Goal: Complete application form

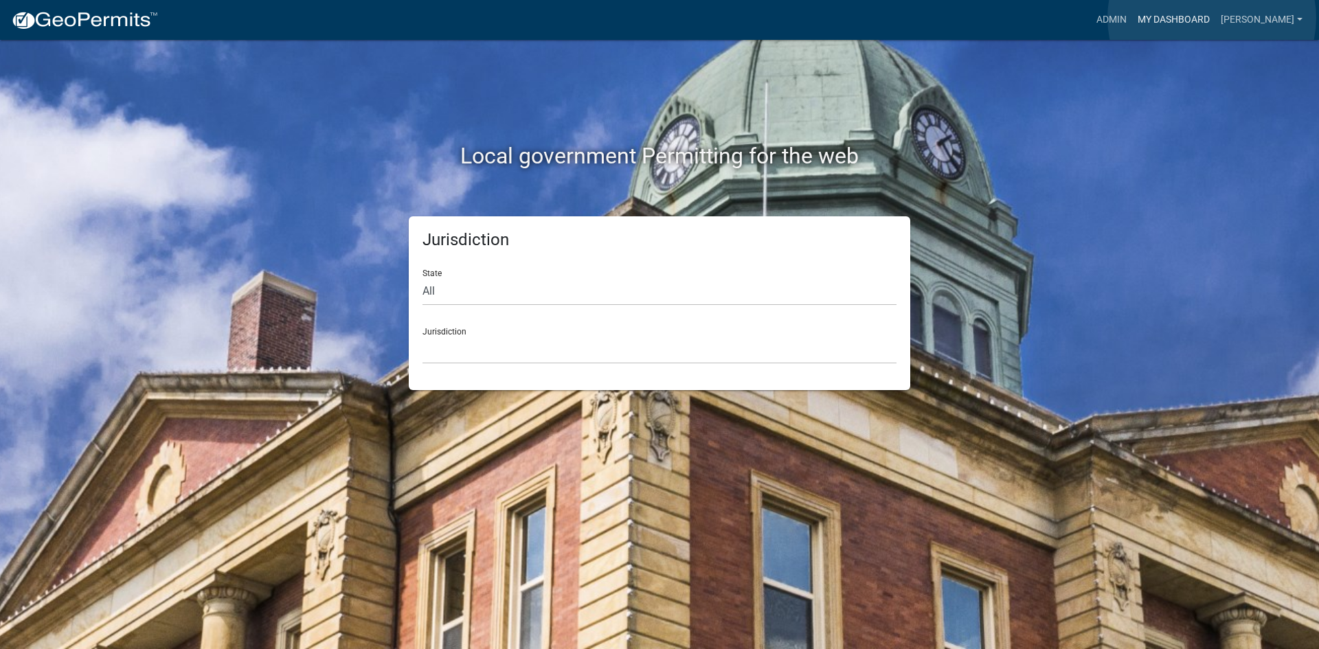
click at [1212, 18] on link "My Dashboard" at bounding box center [1173, 20] width 83 height 26
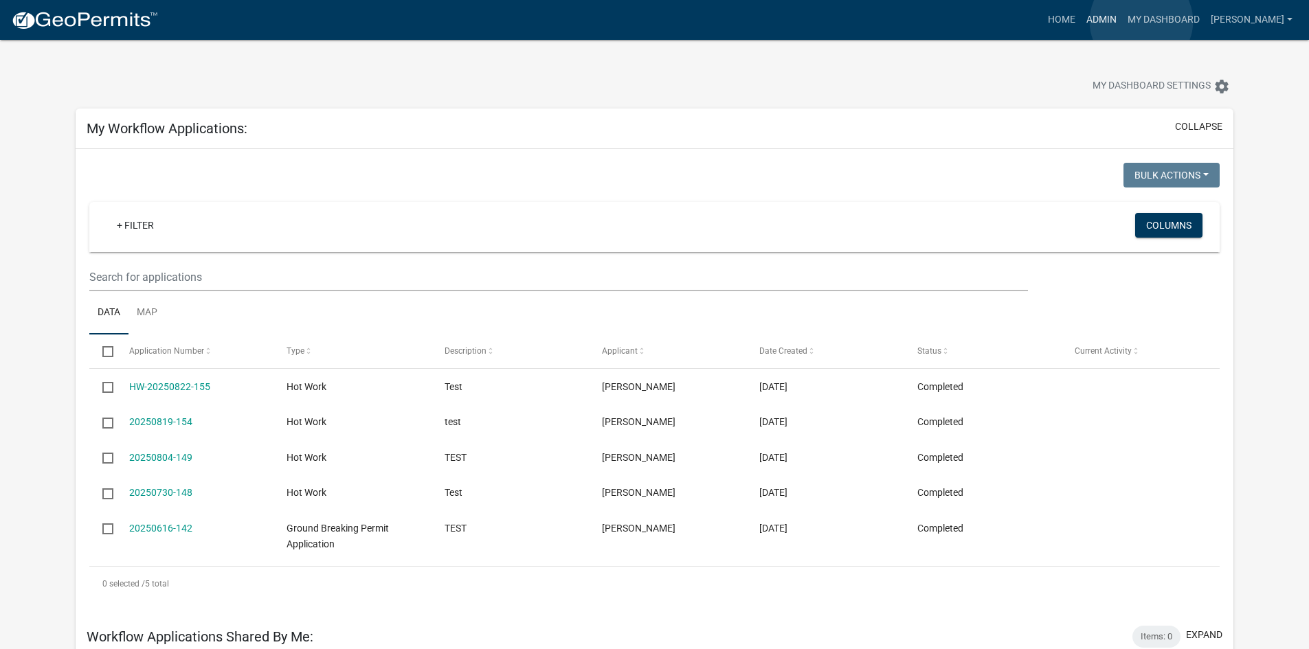
click at [1122, 21] on link "Admin" at bounding box center [1101, 20] width 41 height 26
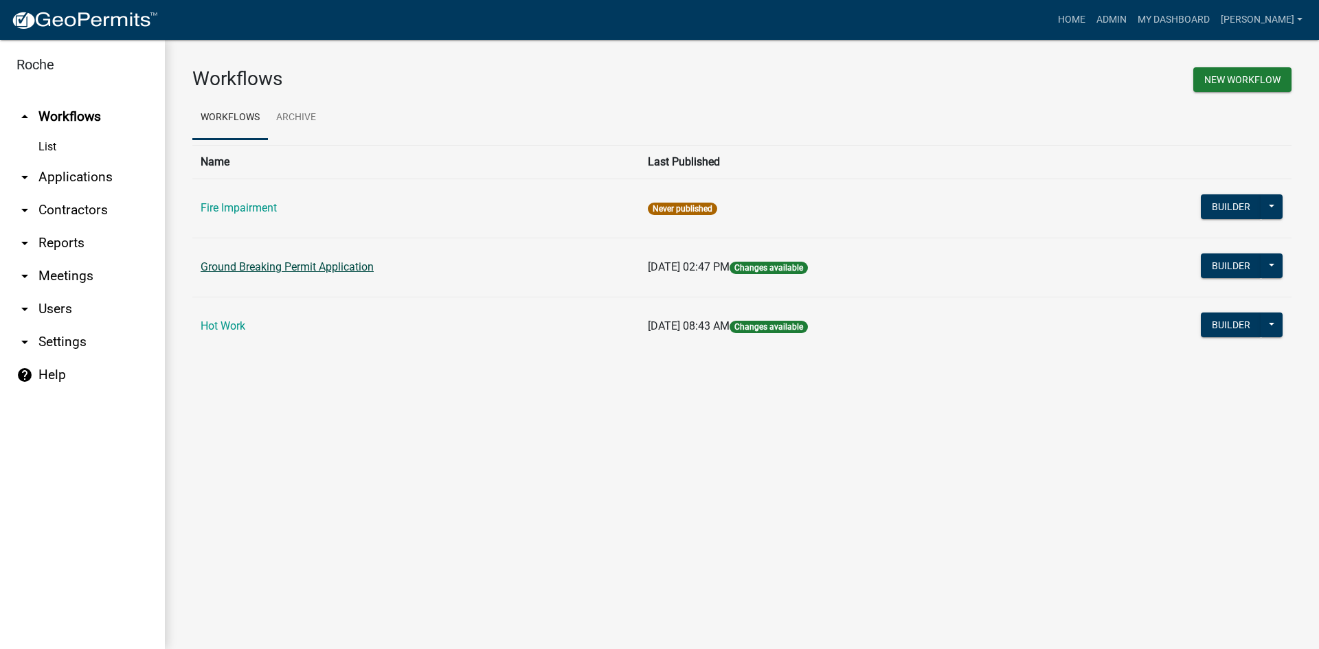
click at [263, 268] on link "Ground Breaking Permit Application" at bounding box center [287, 266] width 173 height 13
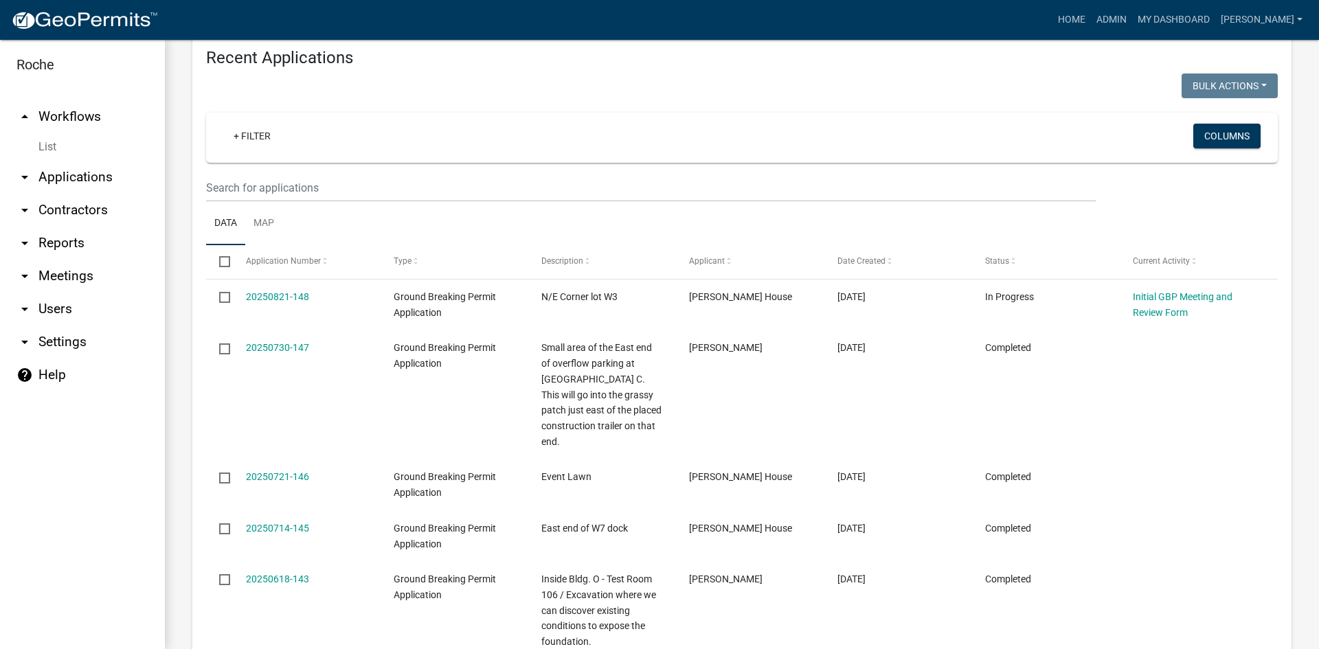
scroll to position [481, 0]
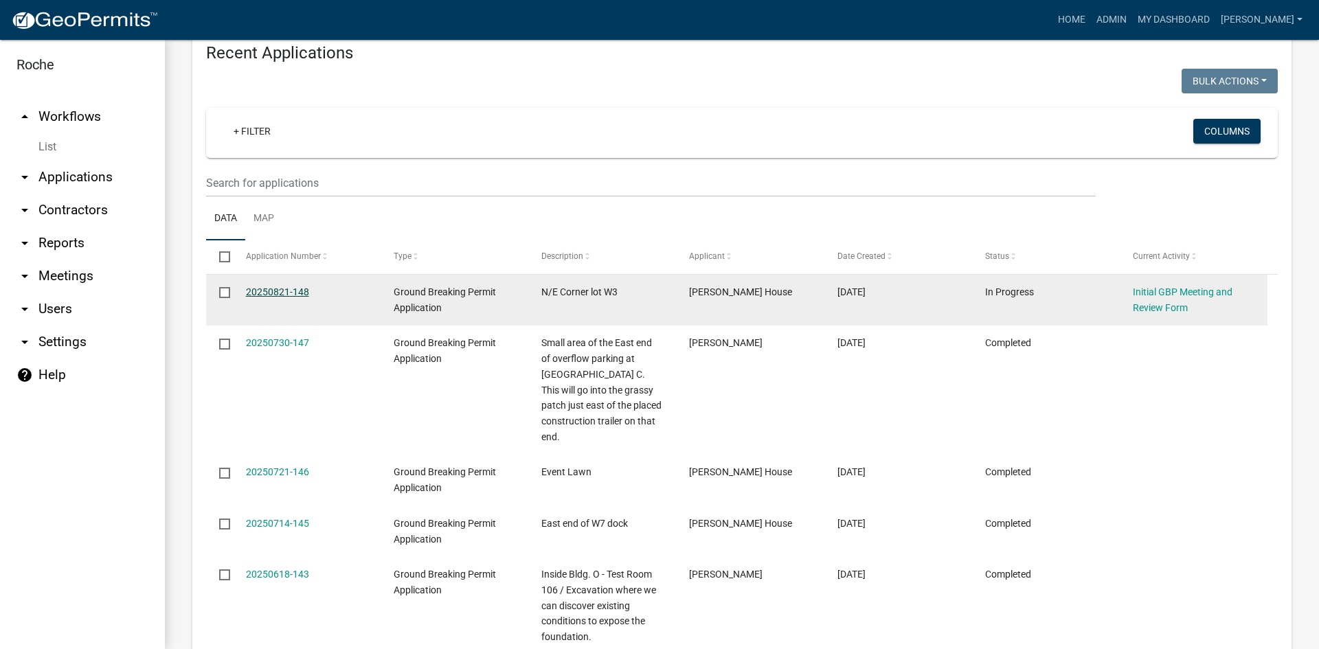
click at [284, 289] on link "20250821-148" at bounding box center [277, 291] width 63 height 11
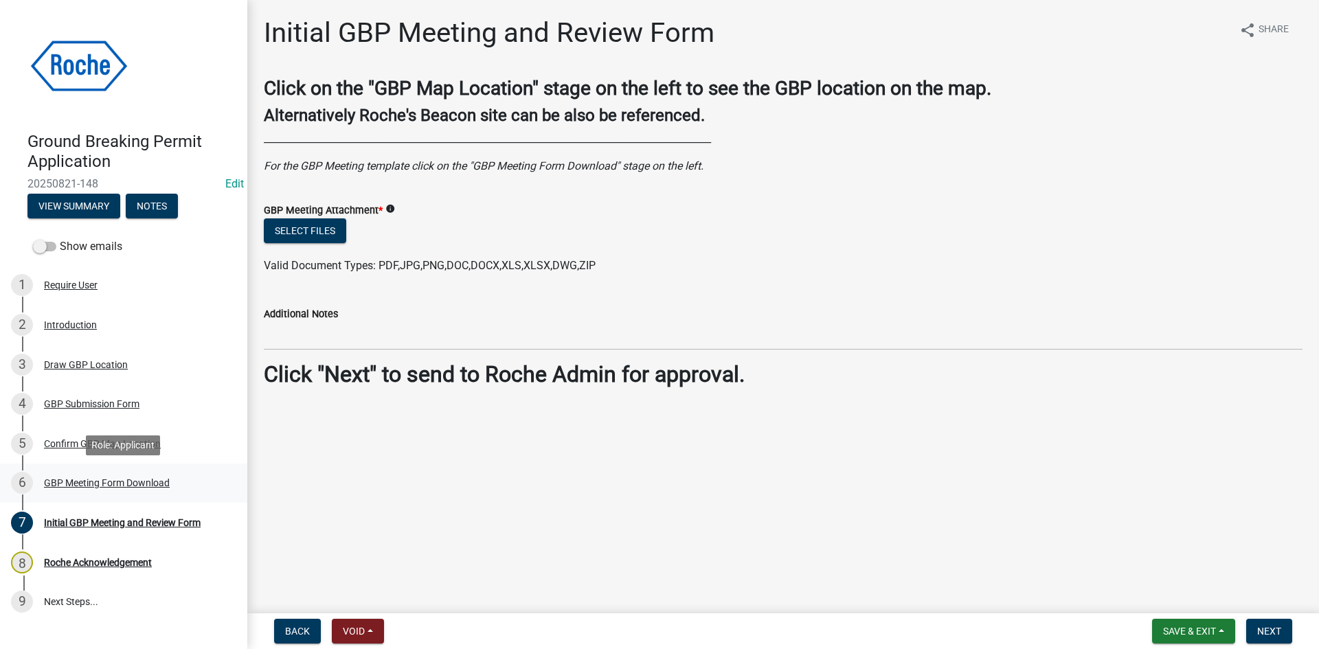
click at [95, 484] on div "GBP Meeting Form Download" at bounding box center [107, 483] width 126 height 10
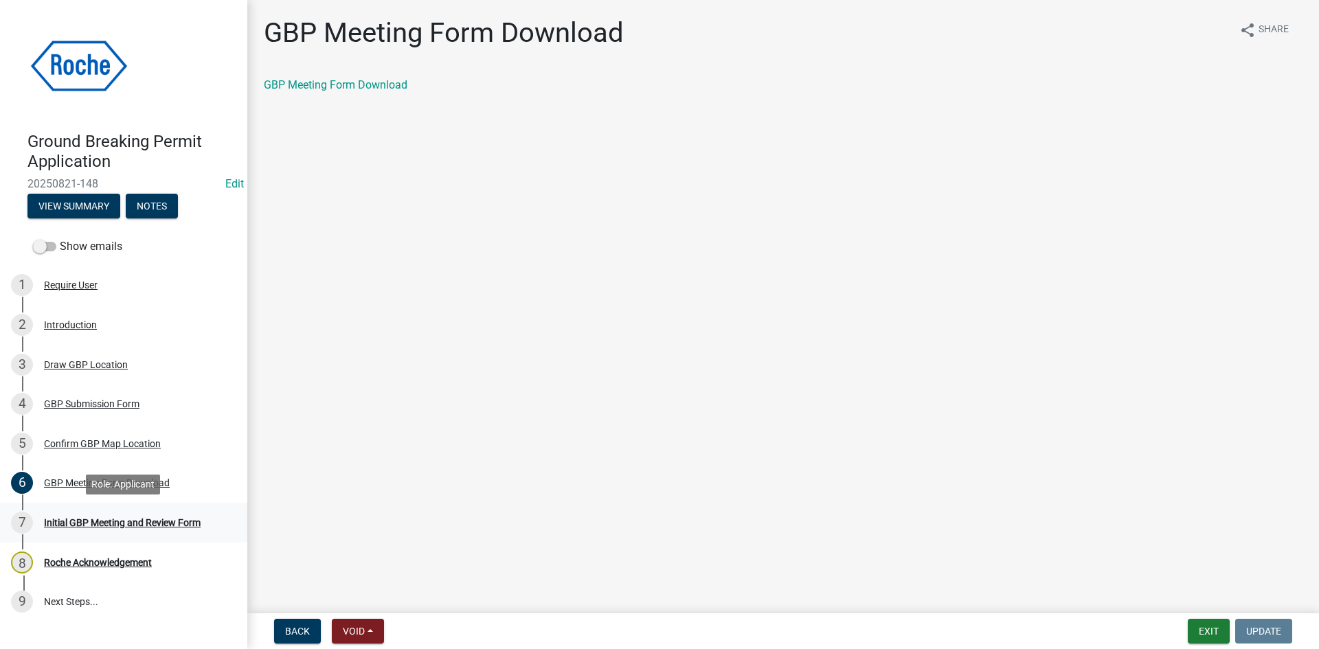
click at [86, 520] on div "Initial GBP Meeting and Review Form" at bounding box center [122, 523] width 157 height 10
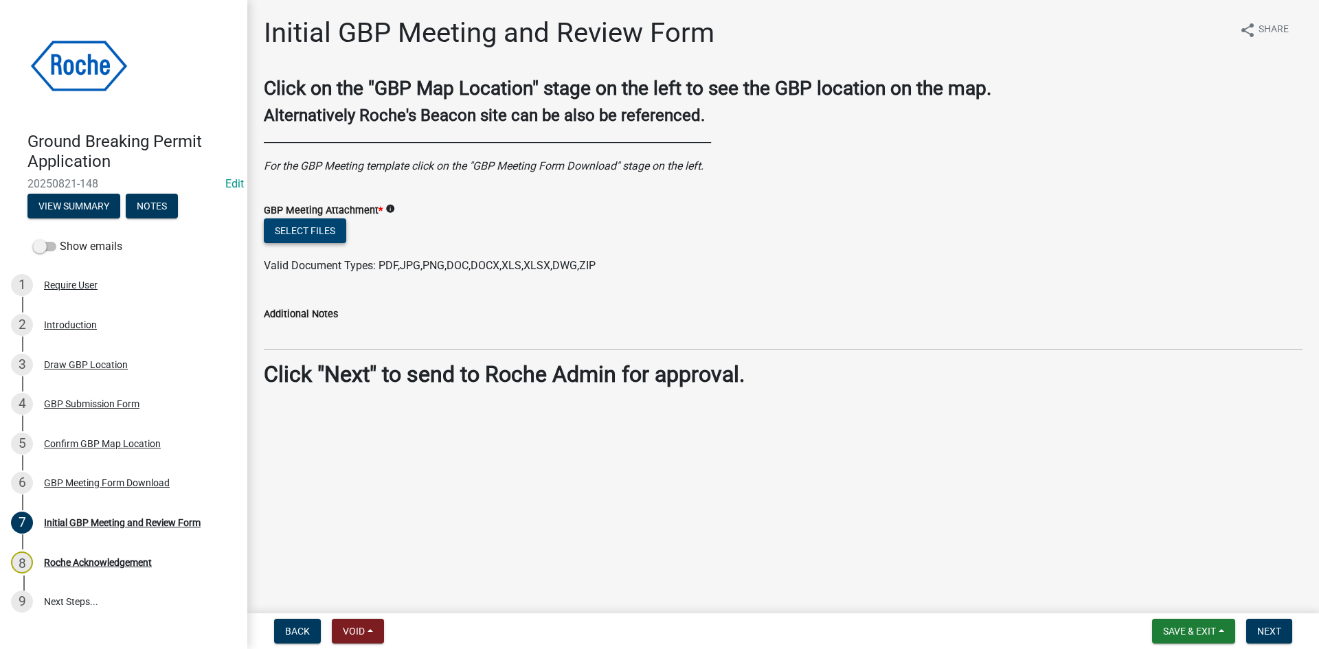
click at [311, 230] on button "Select files" at bounding box center [305, 230] width 82 height 25
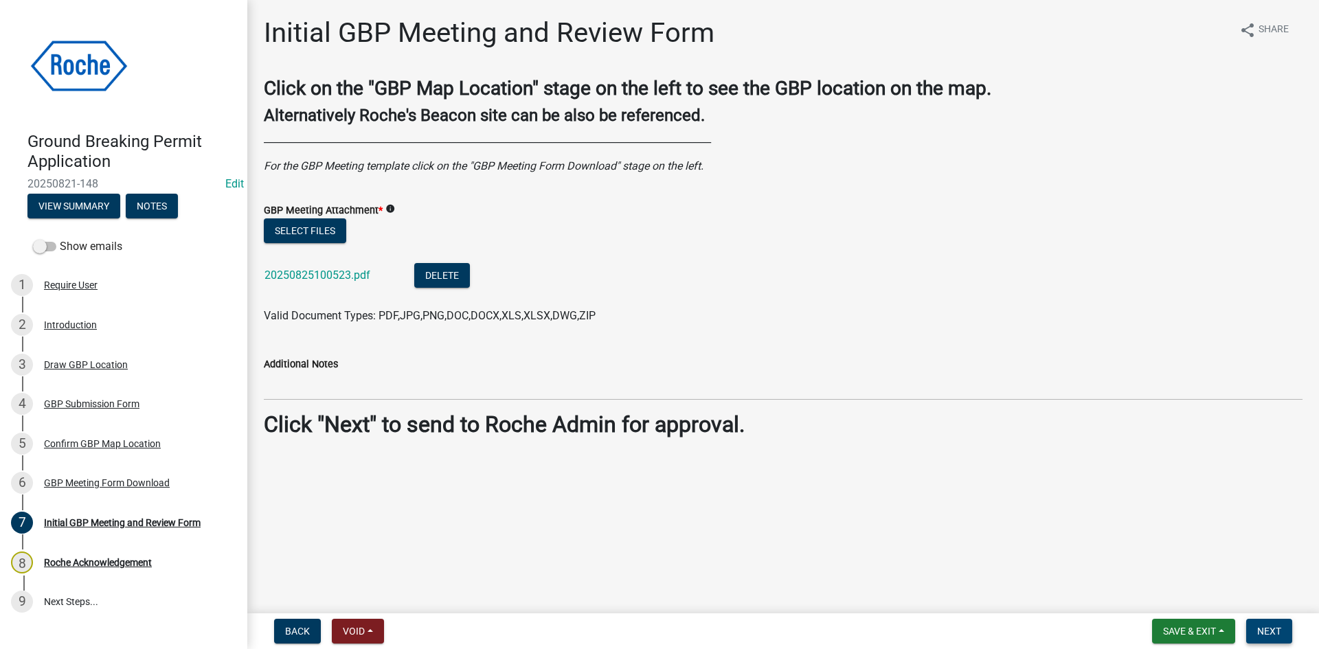
click at [1271, 628] on span "Next" at bounding box center [1269, 631] width 24 height 11
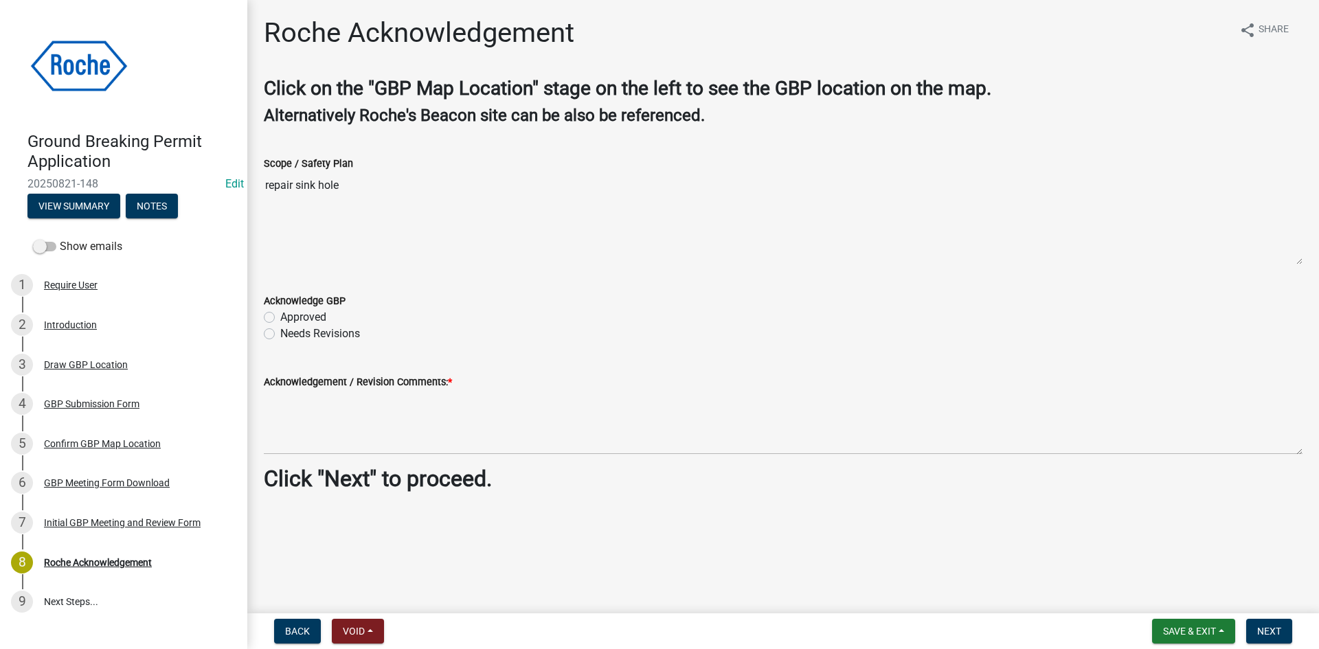
click at [280, 315] on label "Approved" at bounding box center [303, 317] width 46 height 16
click at [280, 315] on input "Approved" at bounding box center [284, 313] width 9 height 9
radio input "true"
click at [1265, 629] on span "Next" at bounding box center [1269, 631] width 24 height 11
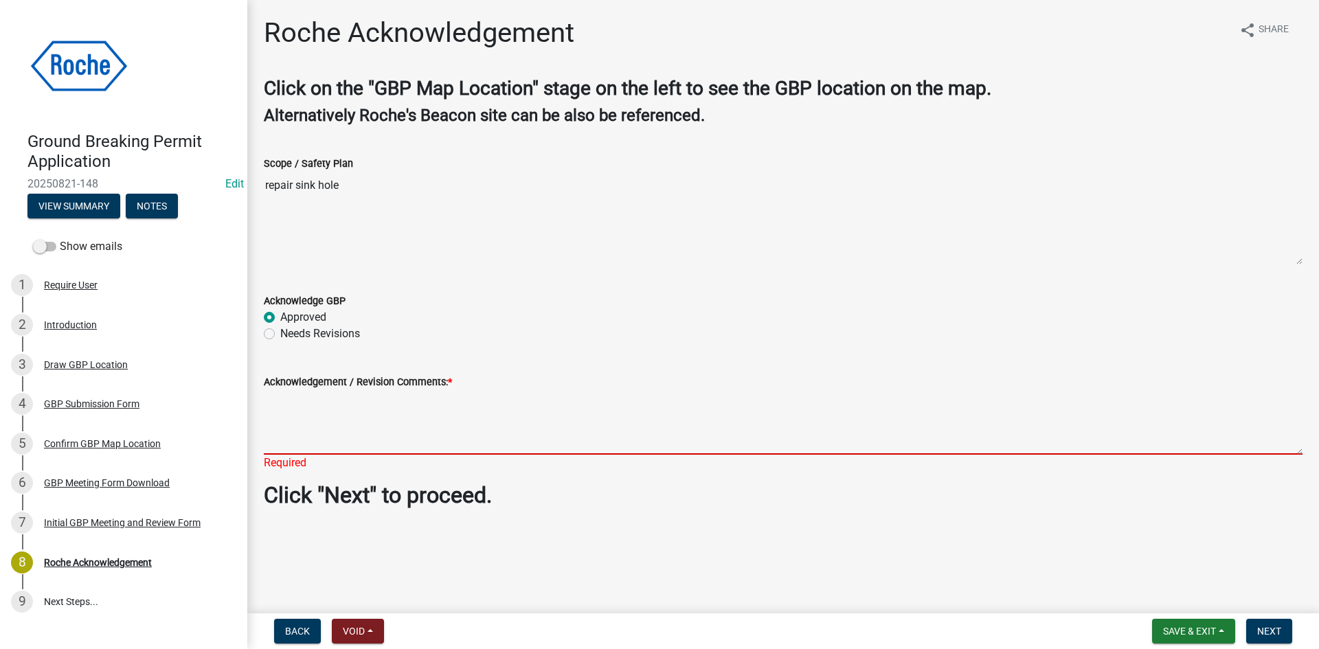
click at [293, 442] on textarea "Acknowledgement / Revision Comments: *" at bounding box center [783, 422] width 1039 height 65
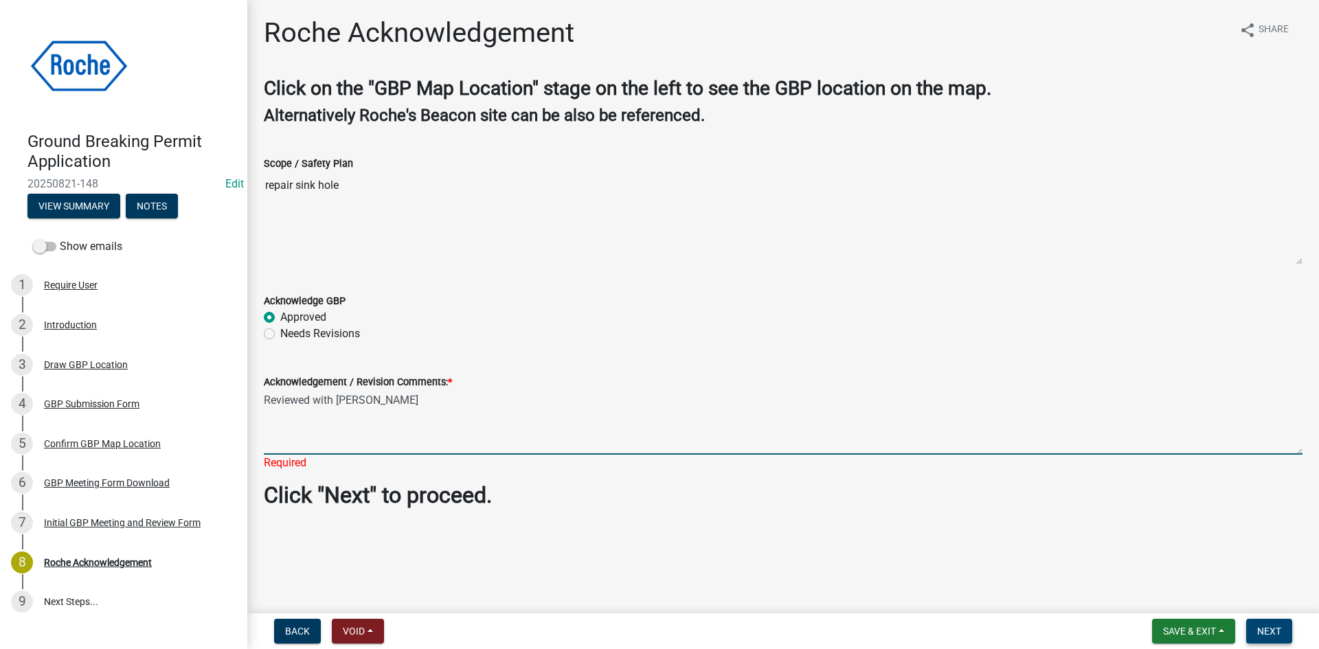
type textarea "Reviewed with [PERSON_NAME]"
click at [1268, 632] on span "Next" at bounding box center [1269, 631] width 24 height 11
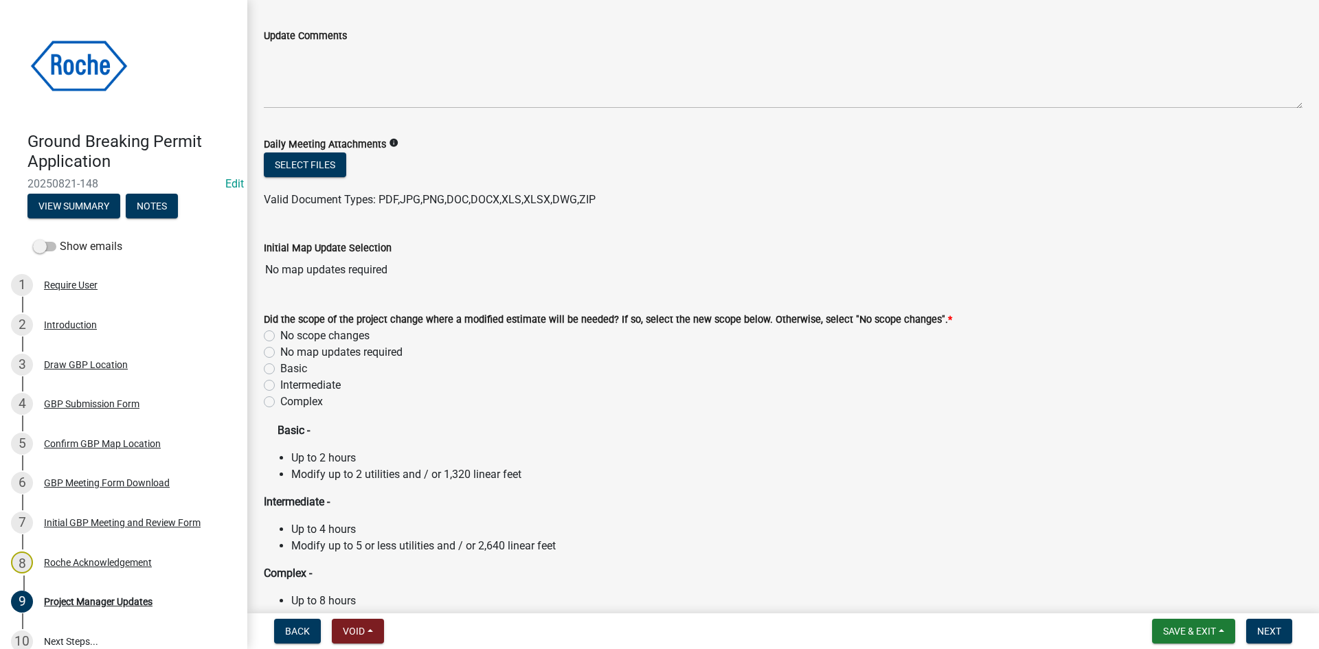
scroll to position [137, 0]
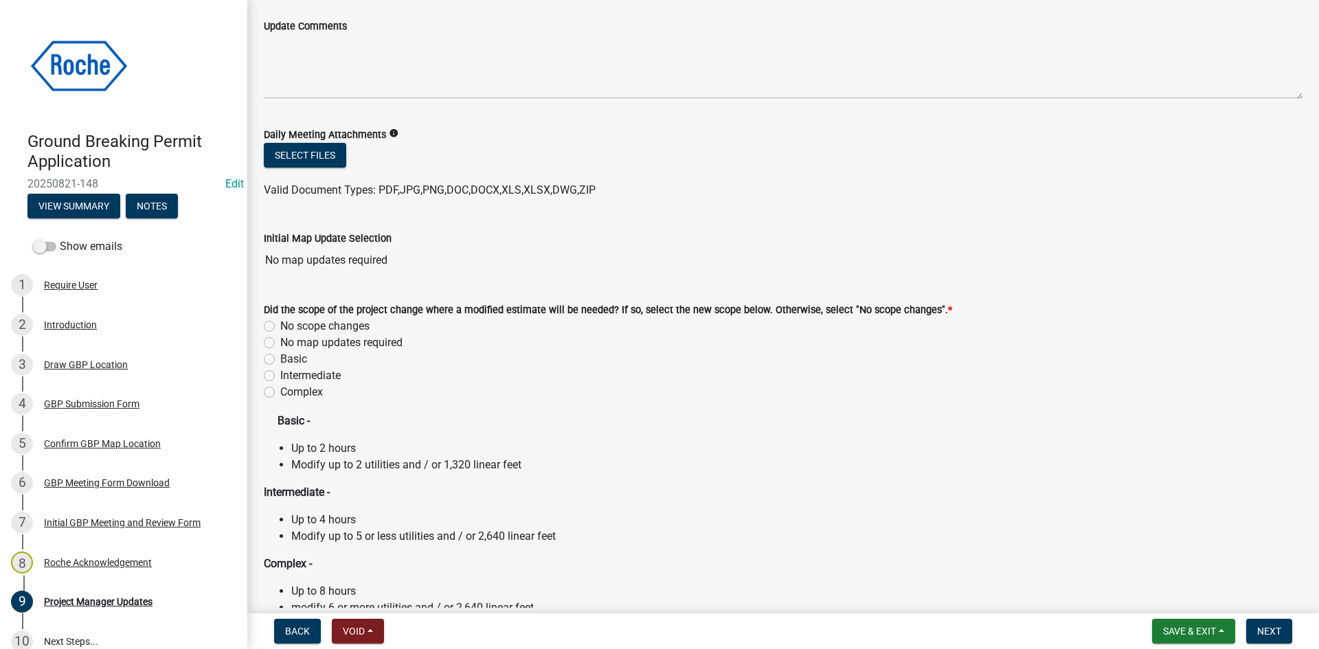
click at [280, 325] on label "No scope changes" at bounding box center [324, 326] width 89 height 16
click at [280, 325] on input "No scope changes" at bounding box center [284, 322] width 9 height 9
radio input "true"
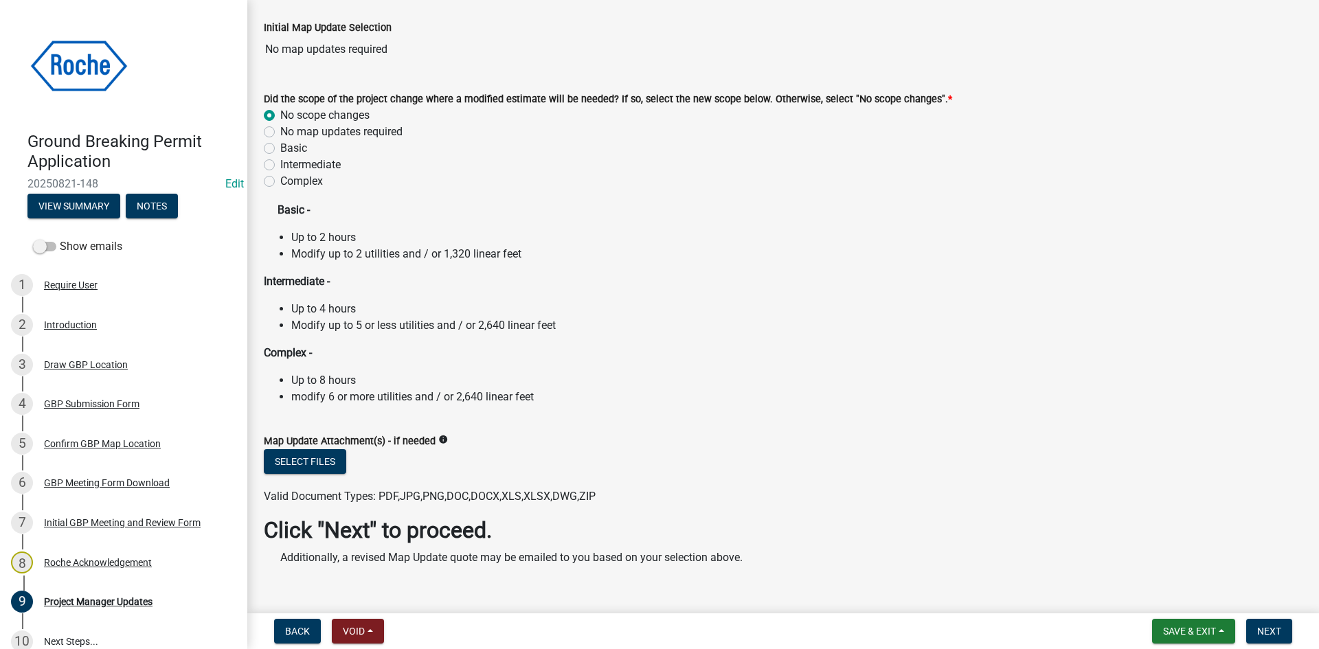
scroll to position [382, 0]
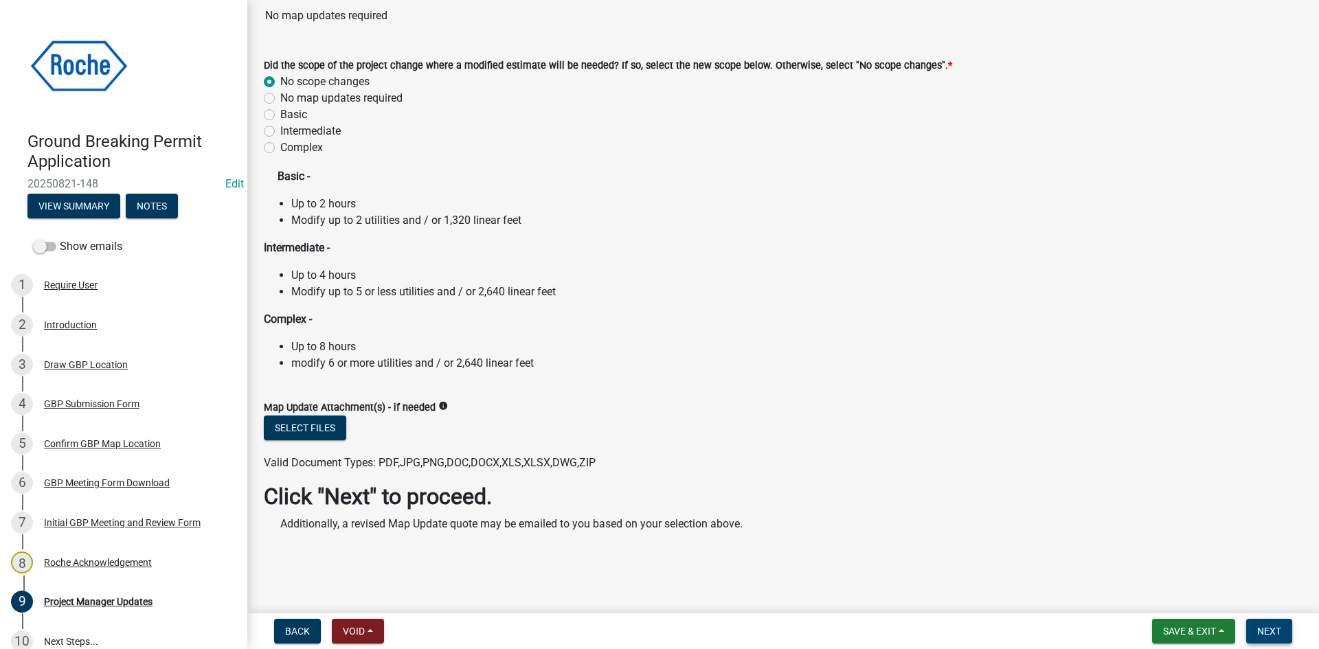
click at [1266, 633] on span "Next" at bounding box center [1269, 631] width 24 height 11
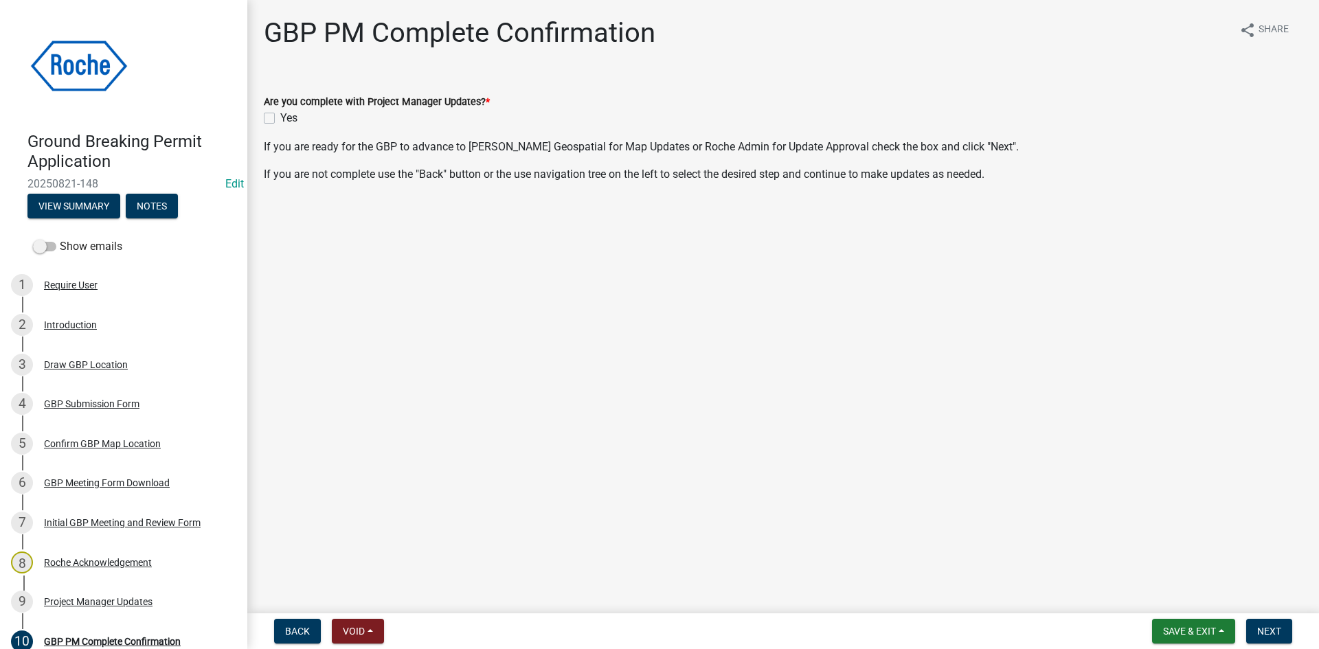
click at [511, 337] on main "GBP PM Complete Confirmation share Share Are you complete with Project Manager …" at bounding box center [783, 304] width 1072 height 608
click at [1179, 633] on span "Save & Exit" at bounding box center [1189, 631] width 53 height 11
click at [1162, 563] on button "Save" at bounding box center [1180, 562] width 110 height 33
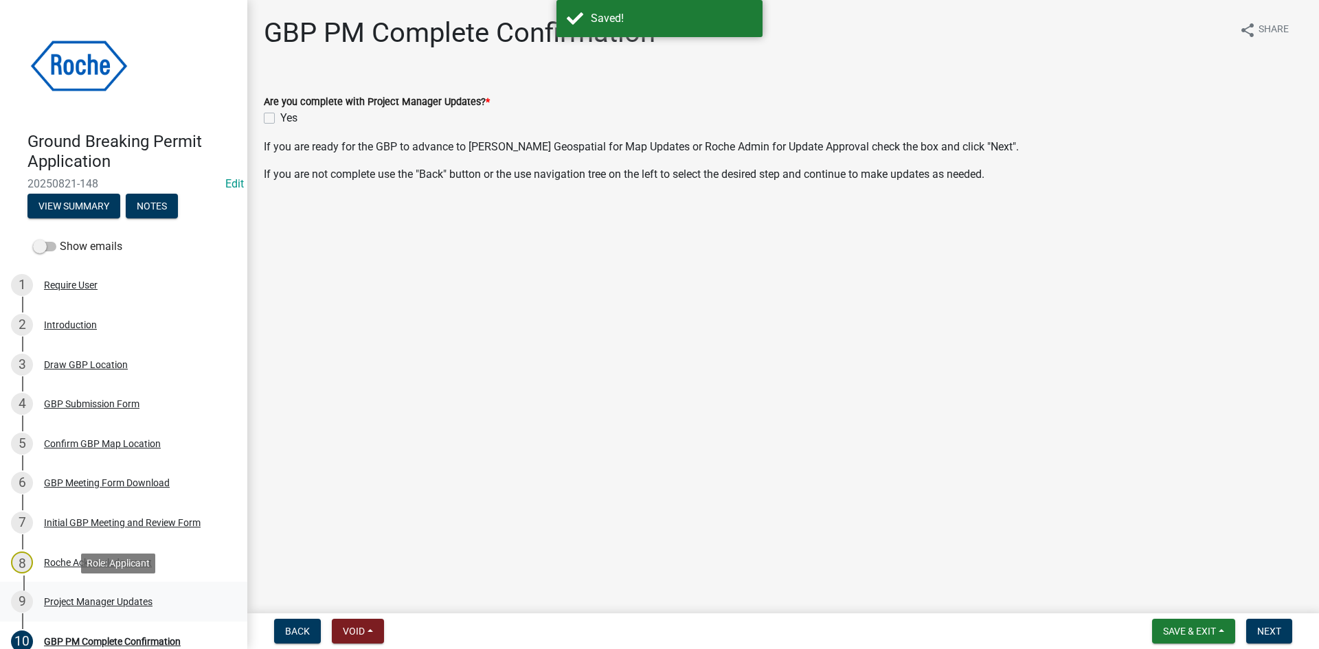
click at [74, 597] on div "Project Manager Updates" at bounding box center [98, 602] width 109 height 10
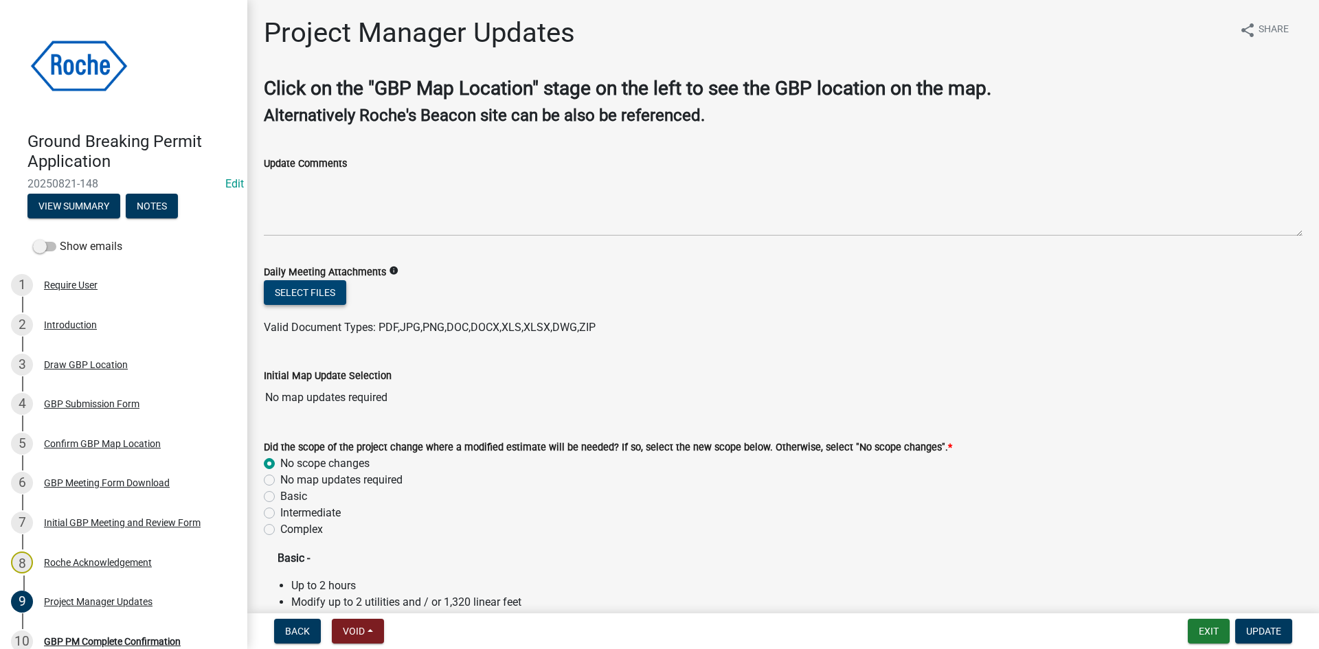
click at [300, 297] on button "Select files" at bounding box center [305, 292] width 82 height 25
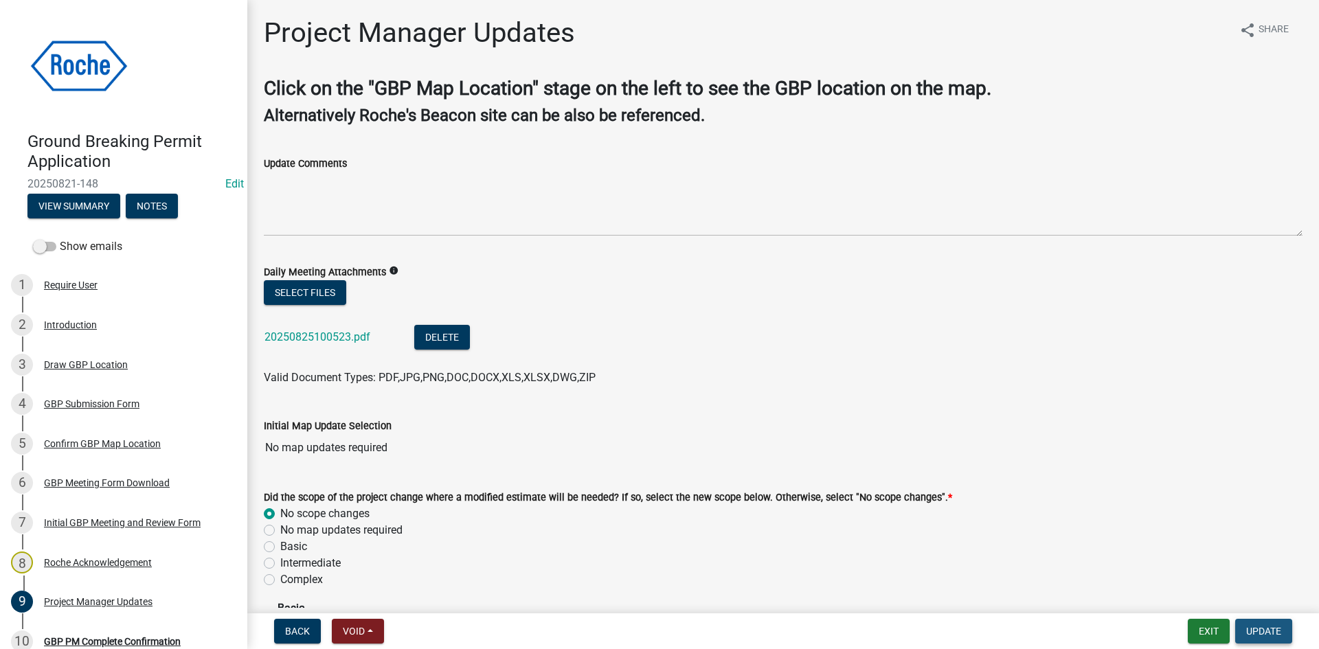
click at [1255, 633] on span "Update" at bounding box center [1263, 631] width 35 height 11
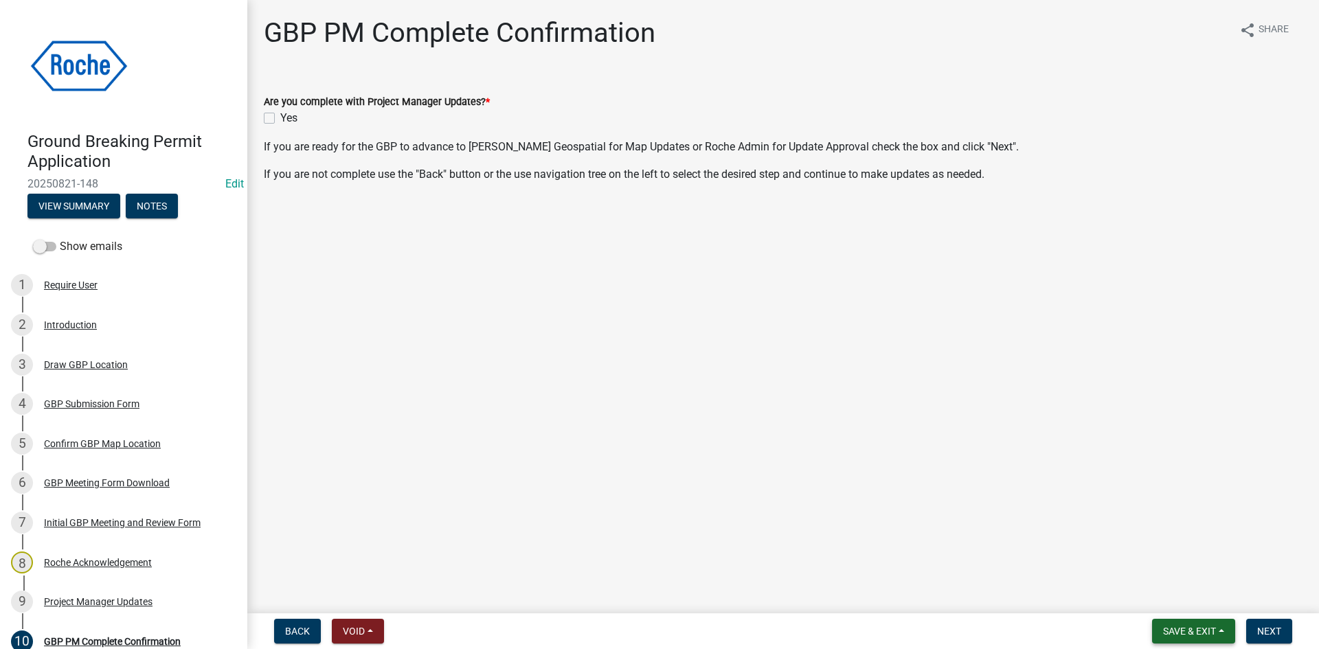
click at [1177, 636] on span "Save & Exit" at bounding box center [1189, 631] width 53 height 11
click at [1170, 564] on button "Save" at bounding box center [1180, 562] width 110 height 33
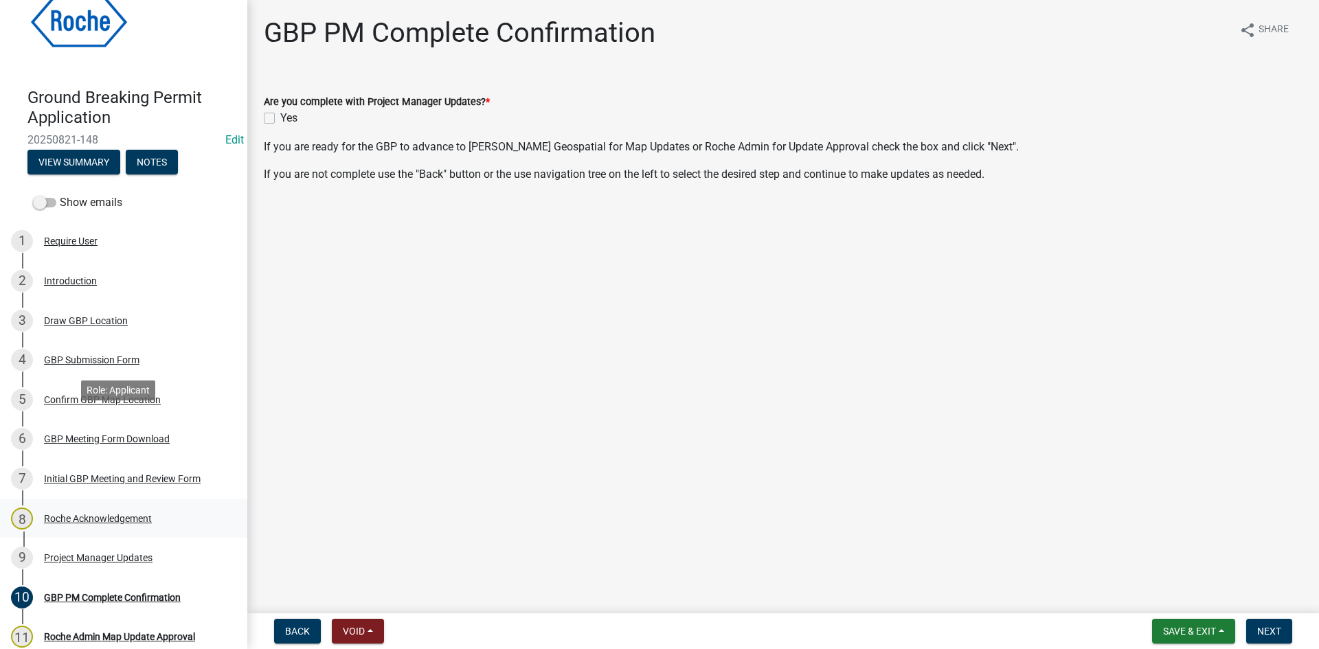
scroll to position [97, 0]
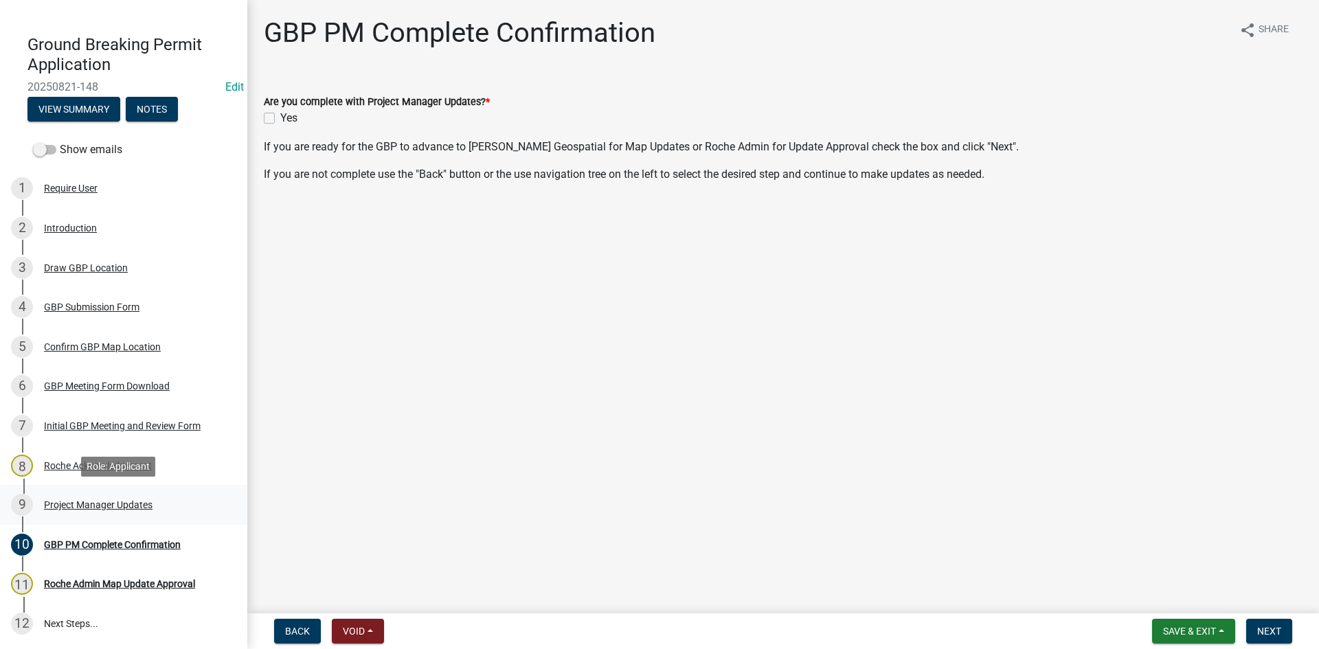
click at [82, 501] on div "Project Manager Updates" at bounding box center [98, 505] width 109 height 10
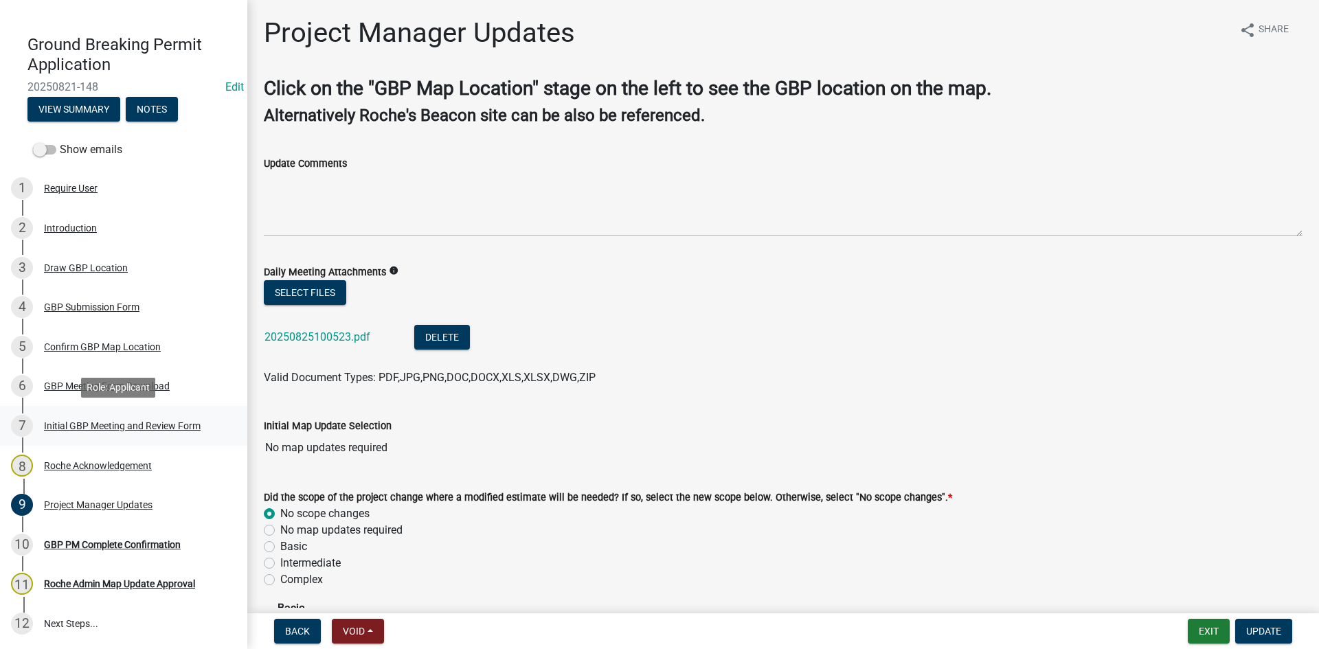
click at [86, 419] on div "7 Initial GBP Meeting and Review Form" at bounding box center [118, 426] width 214 height 22
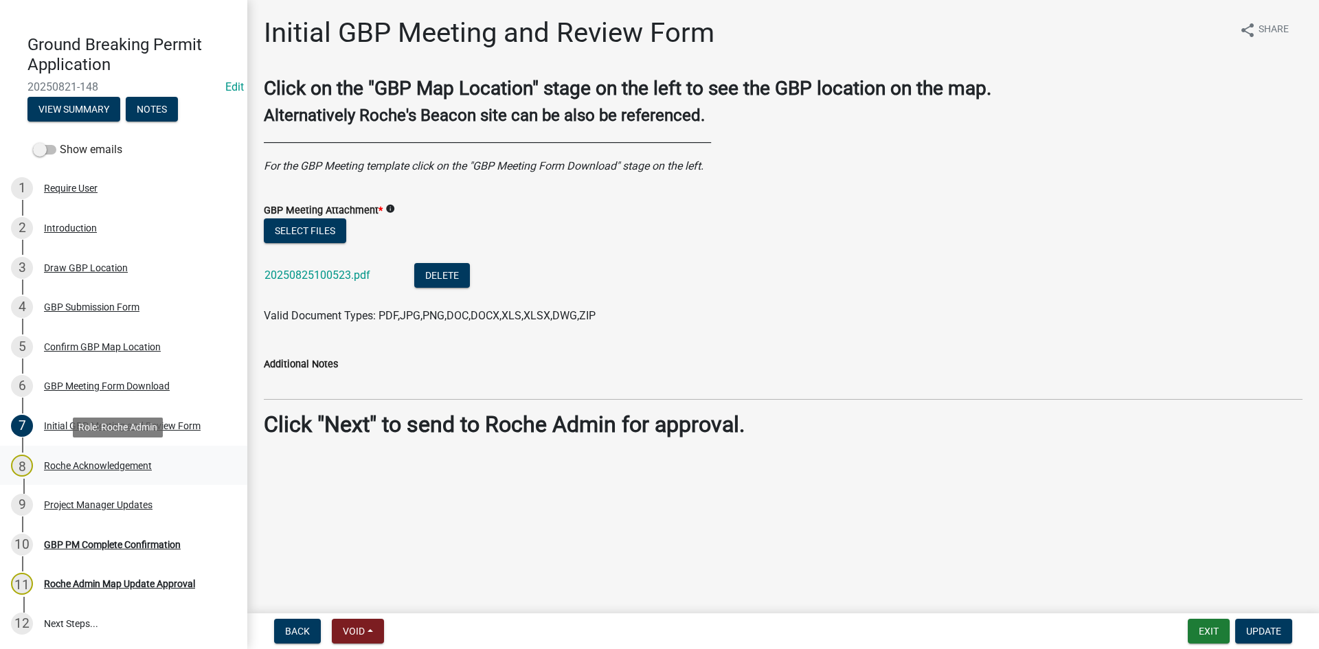
click at [85, 461] on div "Roche Acknowledgement" at bounding box center [98, 466] width 108 height 10
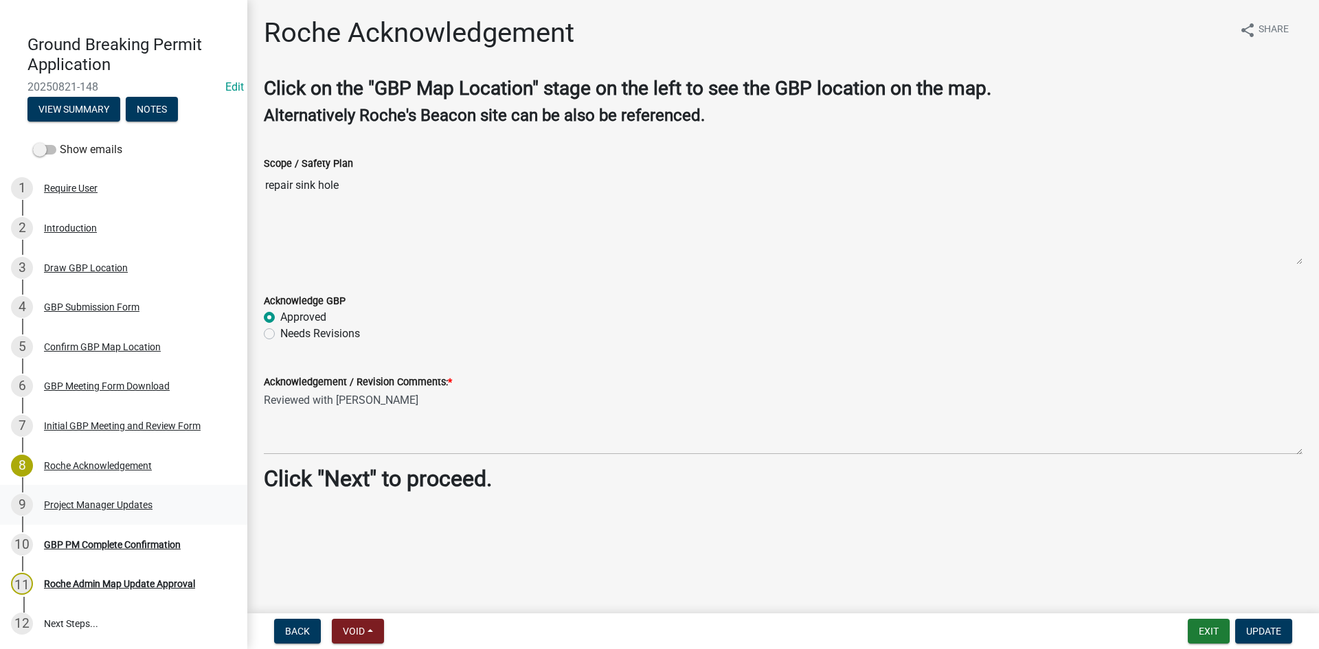
click at [84, 501] on div "Project Manager Updates" at bounding box center [98, 505] width 109 height 10
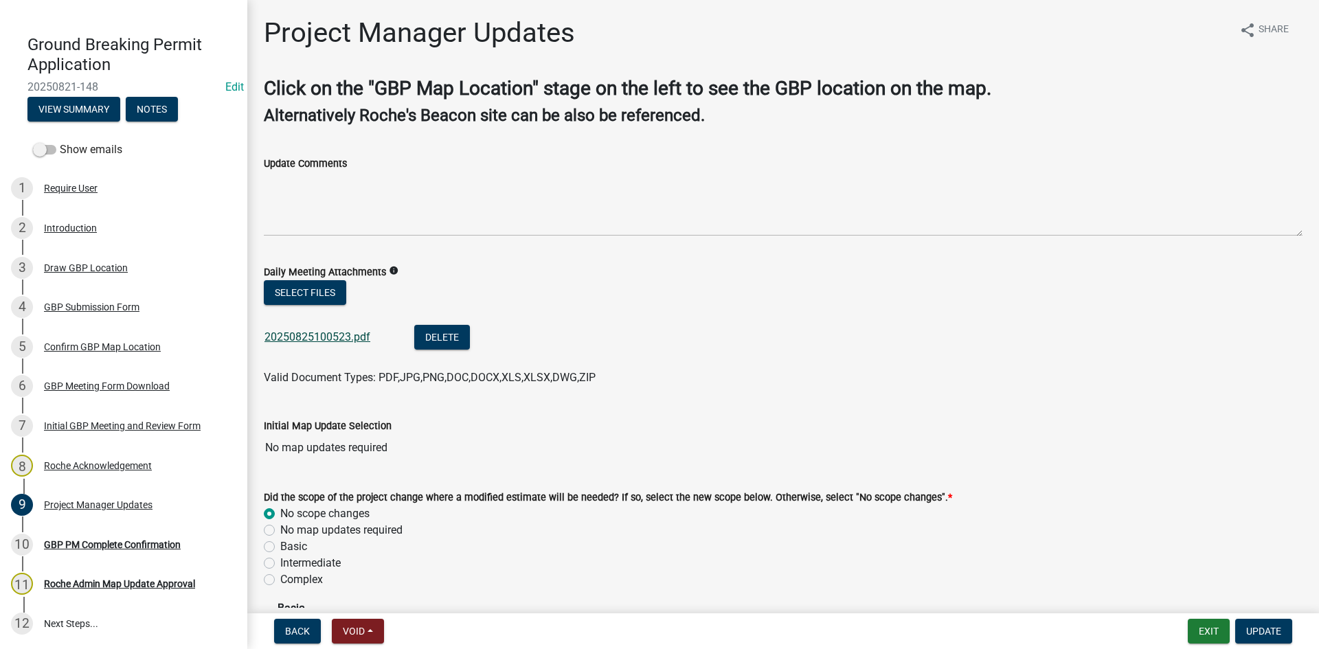
click at [317, 337] on link "20250825100523.pdf" at bounding box center [317, 336] width 106 height 13
